Goal: Information Seeking & Learning: Learn about a topic

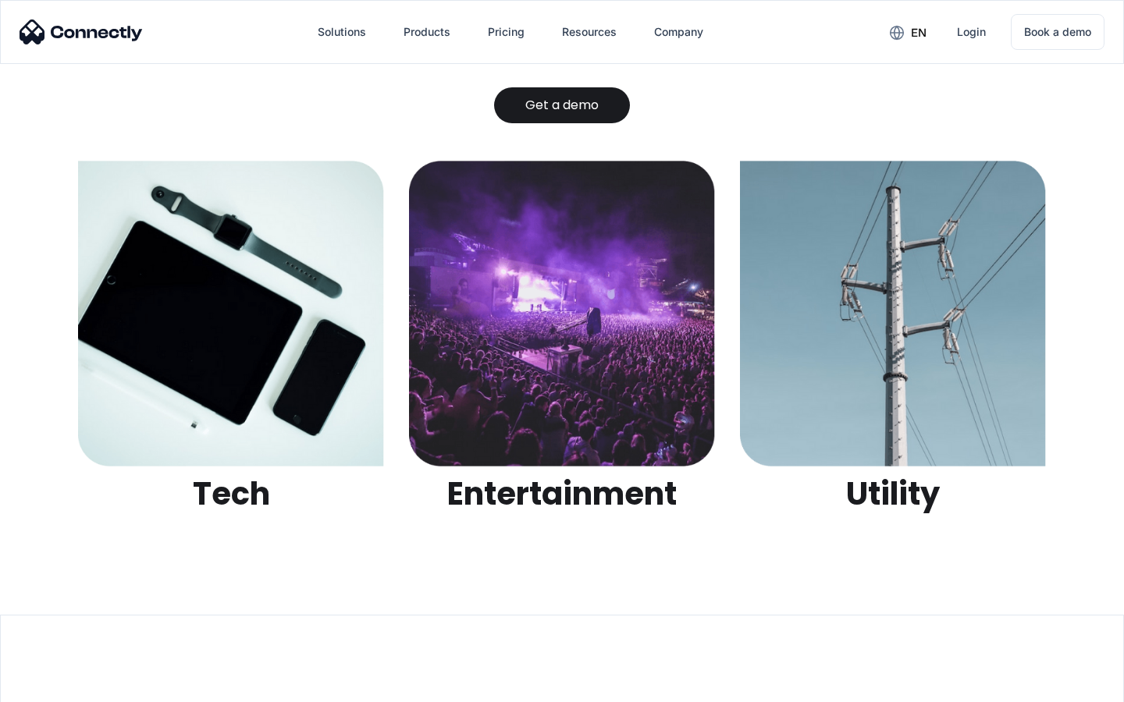
scroll to position [4924, 0]
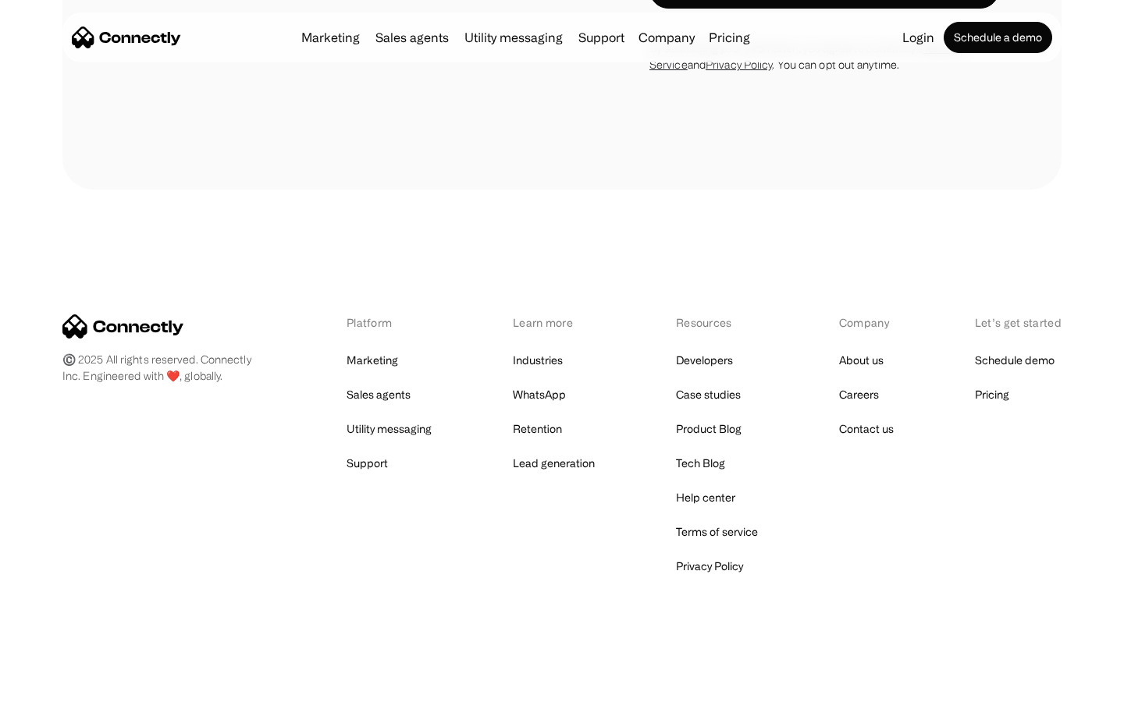
scroll to position [1437, 0]
